Goal: Information Seeking & Learning: Find specific fact

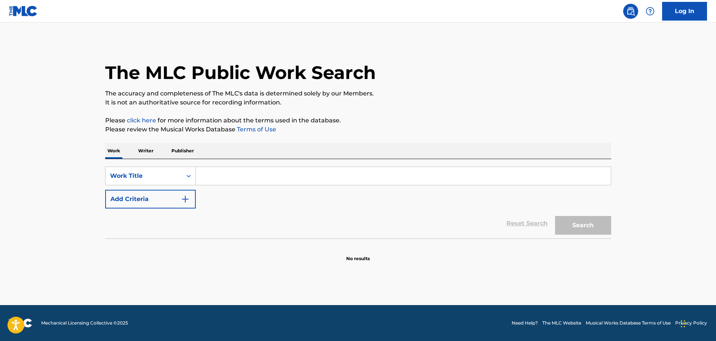
click at [232, 182] on input "Search Form" at bounding box center [403, 176] width 415 height 18
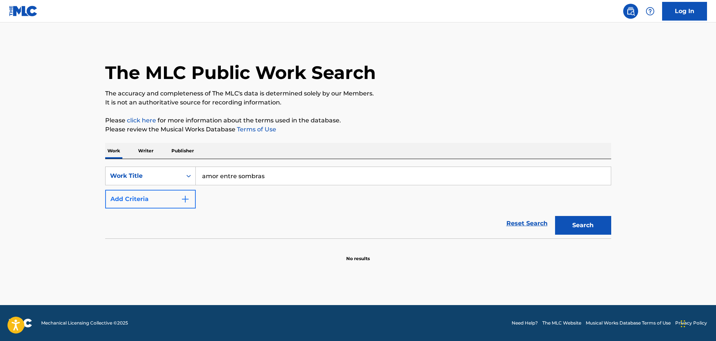
type input "amor entre sombras"
click at [169, 201] on button "Add Criteria" at bounding box center [150, 199] width 91 height 19
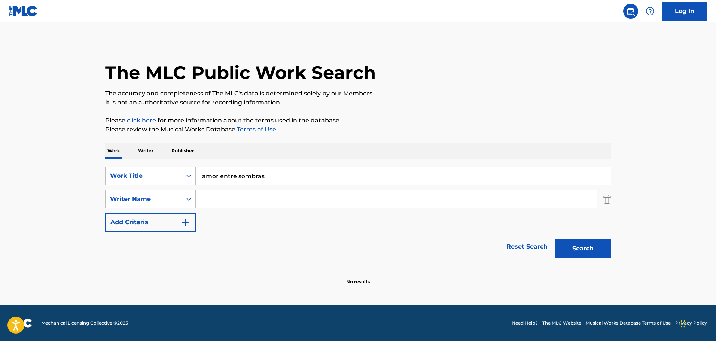
click at [208, 200] on input "Search Form" at bounding box center [396, 199] width 401 height 18
type input "[PERSON_NAME]"
click at [555, 239] on button "Search" at bounding box center [583, 248] width 56 height 19
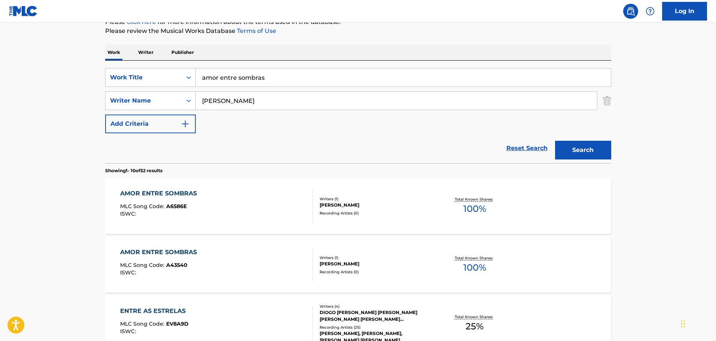
scroll to position [112, 0]
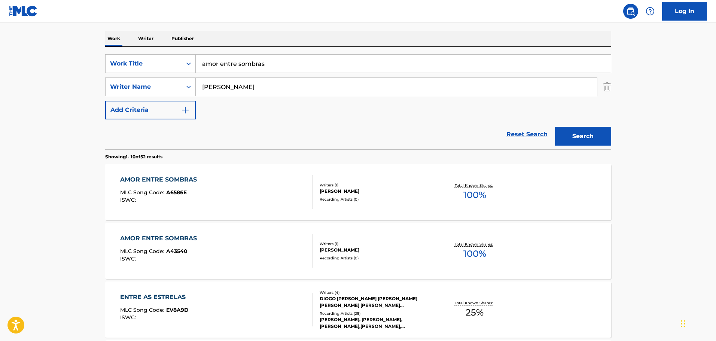
click at [269, 194] on div "AMOR ENTRE SOMBRAS MLC Song Code : A6586E ISWC :" at bounding box center [216, 192] width 192 height 34
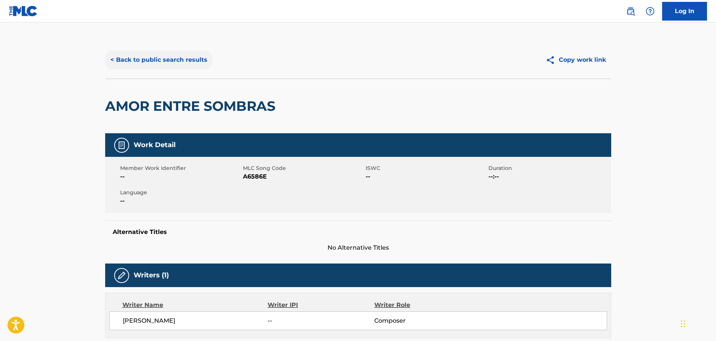
click at [164, 61] on button "< Back to public search results" at bounding box center [158, 60] width 107 height 19
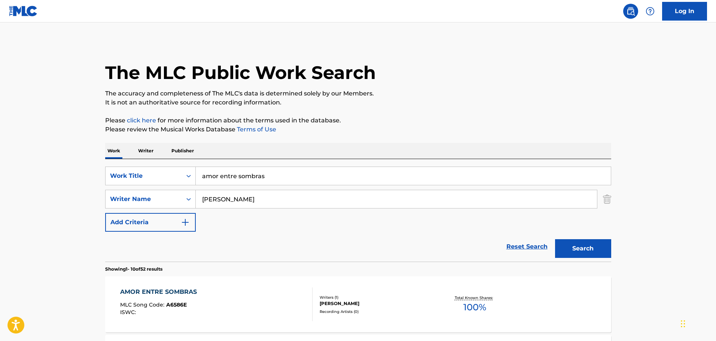
scroll to position [112, 0]
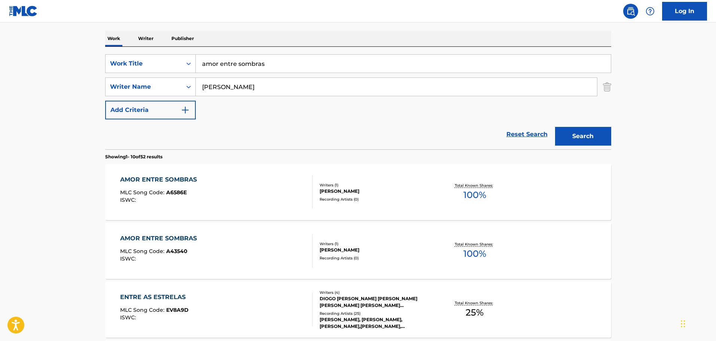
click at [219, 250] on div "AMOR ENTRE SOMBRAS MLC Song Code : A43540 ISWC :" at bounding box center [216, 251] width 192 height 34
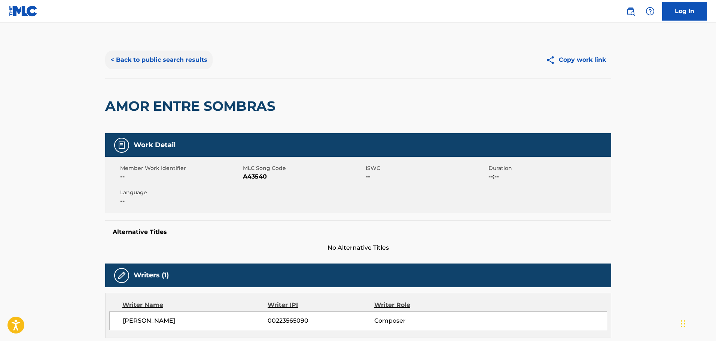
click at [147, 56] on button "< Back to public search results" at bounding box center [158, 60] width 107 height 19
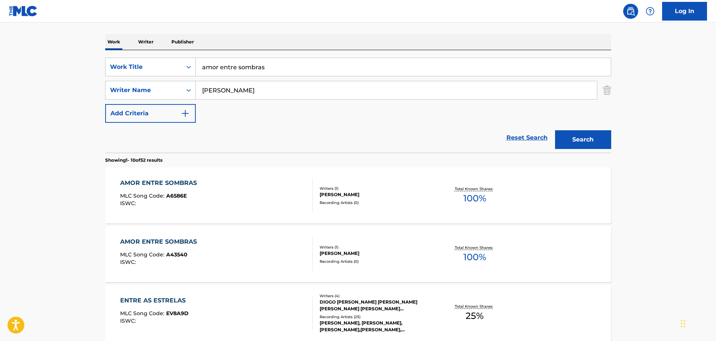
scroll to position [112, 0]
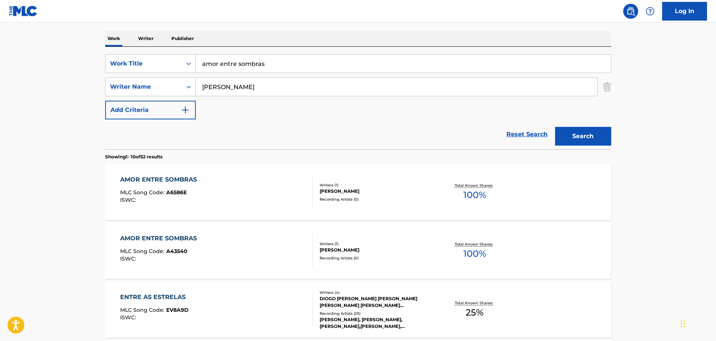
click at [235, 199] on div "AMOR ENTRE SOMBRAS MLC Song Code : A6586E ISWC :" at bounding box center [216, 192] width 192 height 34
